Goal: Information Seeking & Learning: Learn about a topic

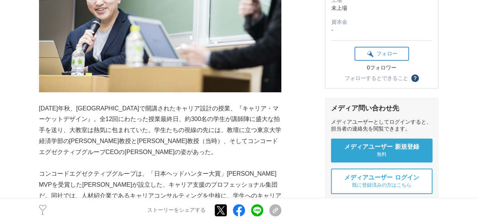
scroll to position [388, 0]
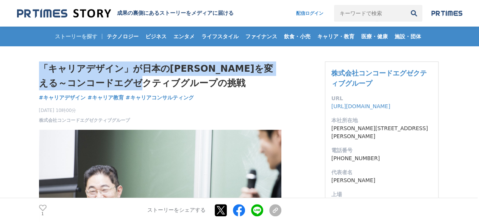
drag, startPoint x: 169, startPoint y: 82, endPoint x: 33, endPoint y: 70, distance: 137.0
copy h1 "「キャリアデザイン」が日本の[PERSON_NAME]を変える～コンコードエグゼクティブグループの挑戦"
drag, startPoint x: 71, startPoint y: 110, endPoint x: 38, endPoint y: 110, distance: 33.0
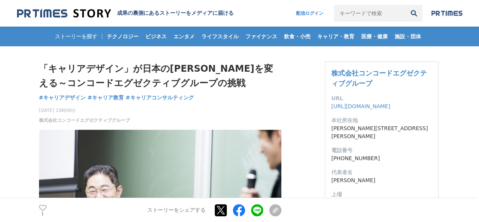
click at [69, 114] on p "2025年9月16日 10時00分 株式会社コンコードエグゼクティブグループ" at bounding box center [84, 115] width 91 height 17
drag, startPoint x: 70, startPoint y: 110, endPoint x: 39, endPoint y: 112, distance: 31.1
click at [39, 112] on span "[DATE] 10時00分" at bounding box center [84, 110] width 91 height 7
copy span "2025年9月16日"
